Goal: Task Accomplishment & Management: Use online tool/utility

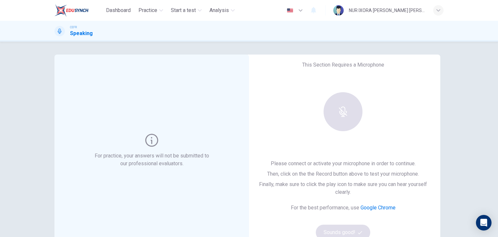
drag, startPoint x: 145, startPoint y: 61, endPoint x: 176, endPoint y: 81, distance: 37.2
click at [176, 81] on div "For practice, your answers will not be submitted to our professional evaluators." at bounding box center [151, 150] width 195 height 192
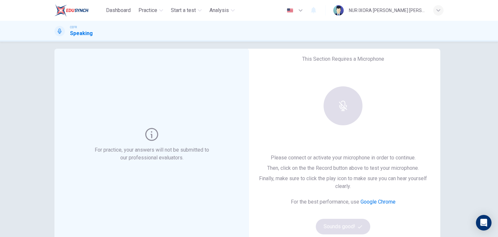
scroll to position [6, 0]
drag, startPoint x: 145, startPoint y: 38, endPoint x: 181, endPoint y: 86, distance: 59.1
click at [181, 86] on div "For practice, your answers will not be submitted to our professional evaluators." at bounding box center [151, 144] width 195 height 192
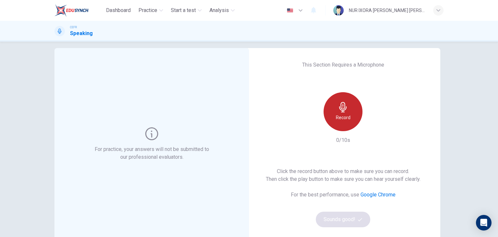
click at [342, 119] on h6 "Record" at bounding box center [343, 117] width 15 height 8
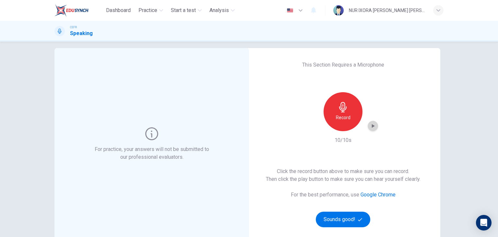
click at [370, 126] on icon "button" at bounding box center [373, 126] width 6 height 6
click at [355, 216] on button "Sounds good!" at bounding box center [343, 219] width 54 height 16
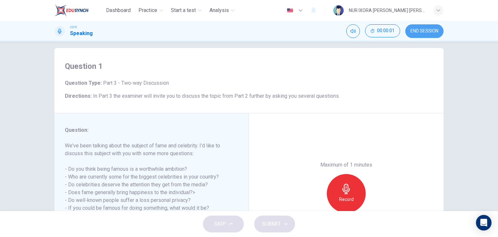
click at [419, 33] on span "END SESSION" at bounding box center [424, 31] width 28 height 5
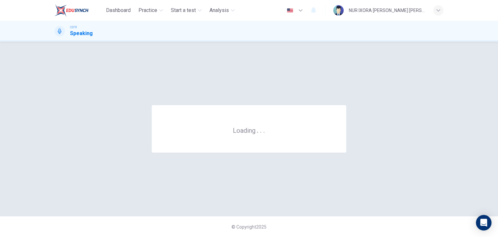
scroll to position [0, 0]
